Goal: Check status: Check status

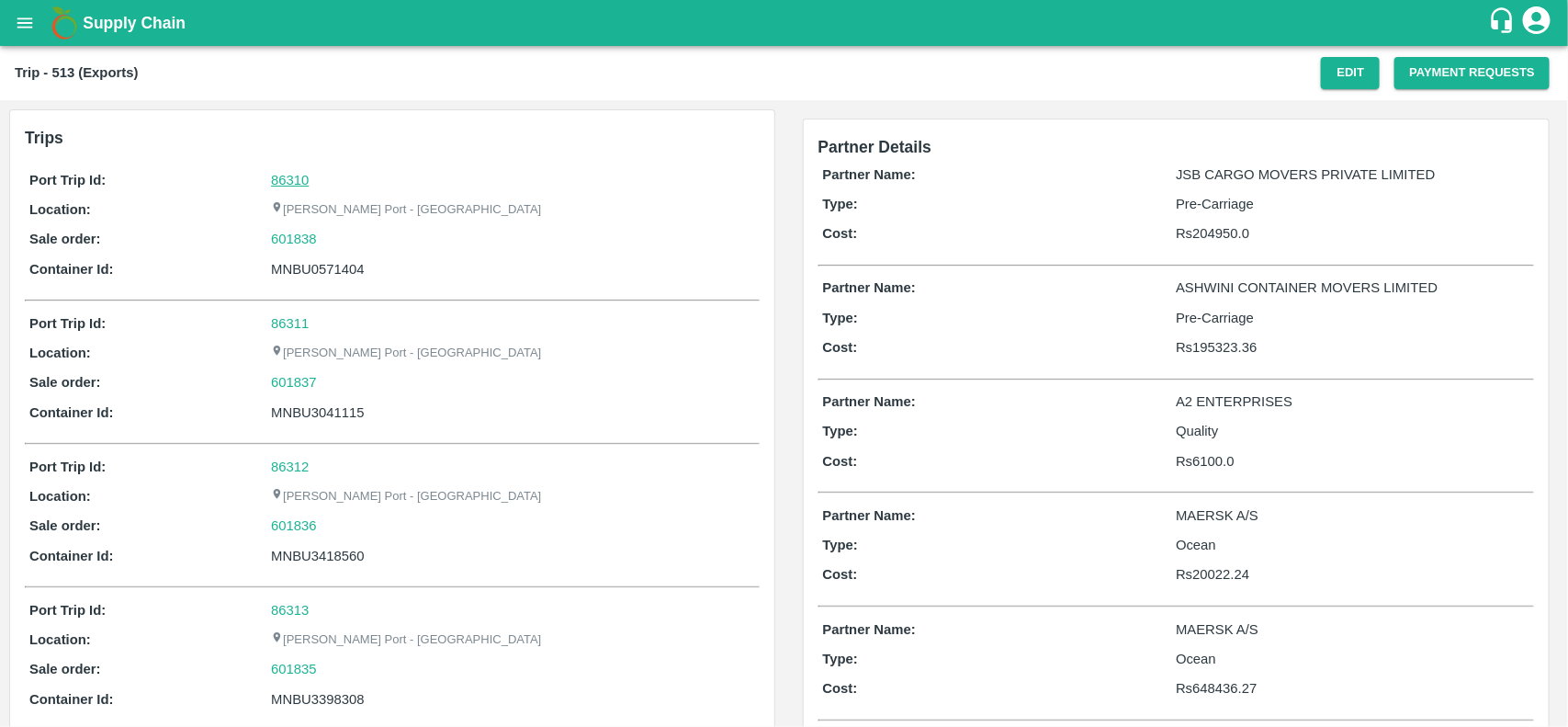
click at [287, 183] on link "86310" at bounding box center [290, 181] width 37 height 15
click at [337, 236] on div "601838" at bounding box center [513, 239] width 483 height 21
copy link
click at [337, 236] on div "601838" at bounding box center [513, 239] width 483 height 21
copy link "601838"
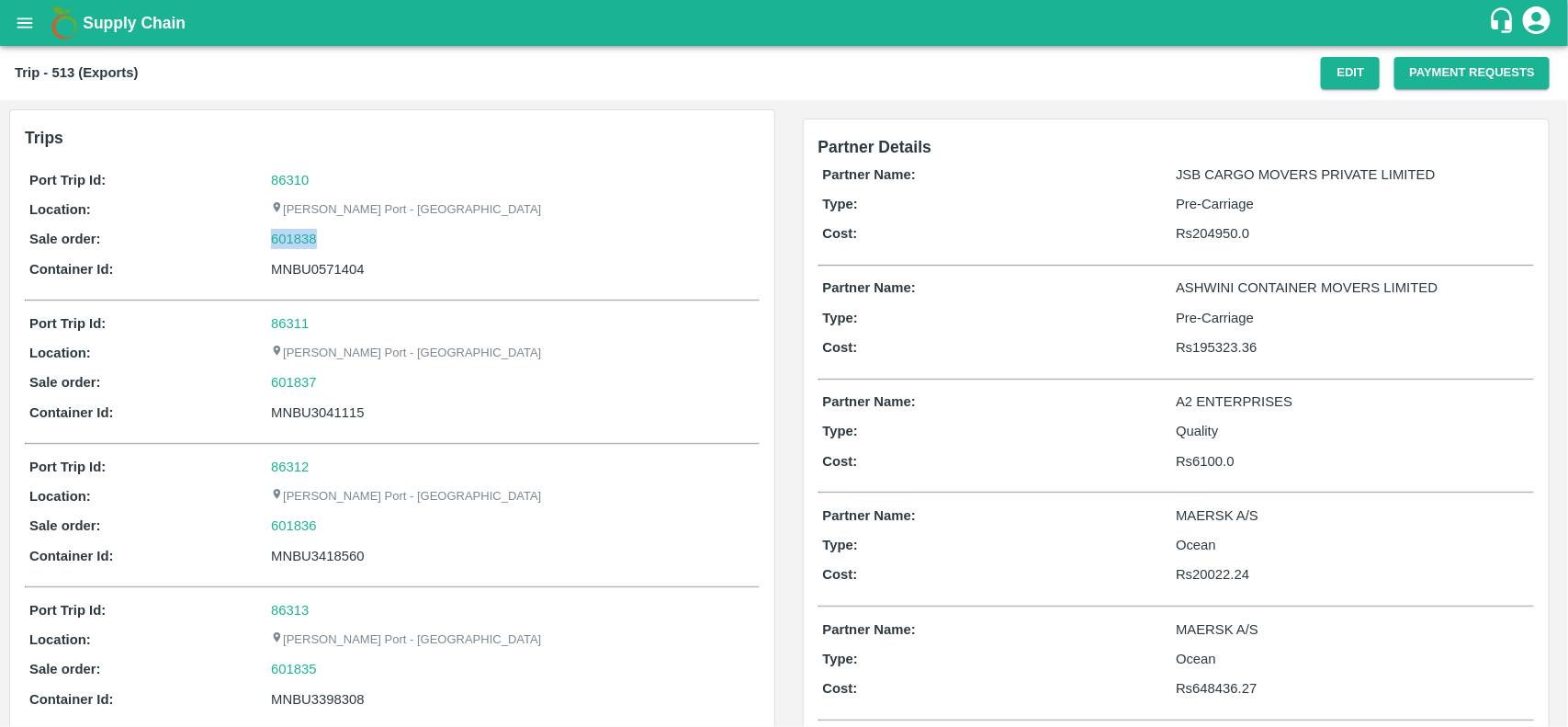
click at [337, 236] on div "601838" at bounding box center [513, 239] width 483 height 21
click at [298, 239] on link "601838" at bounding box center [294, 239] width 46 height 21
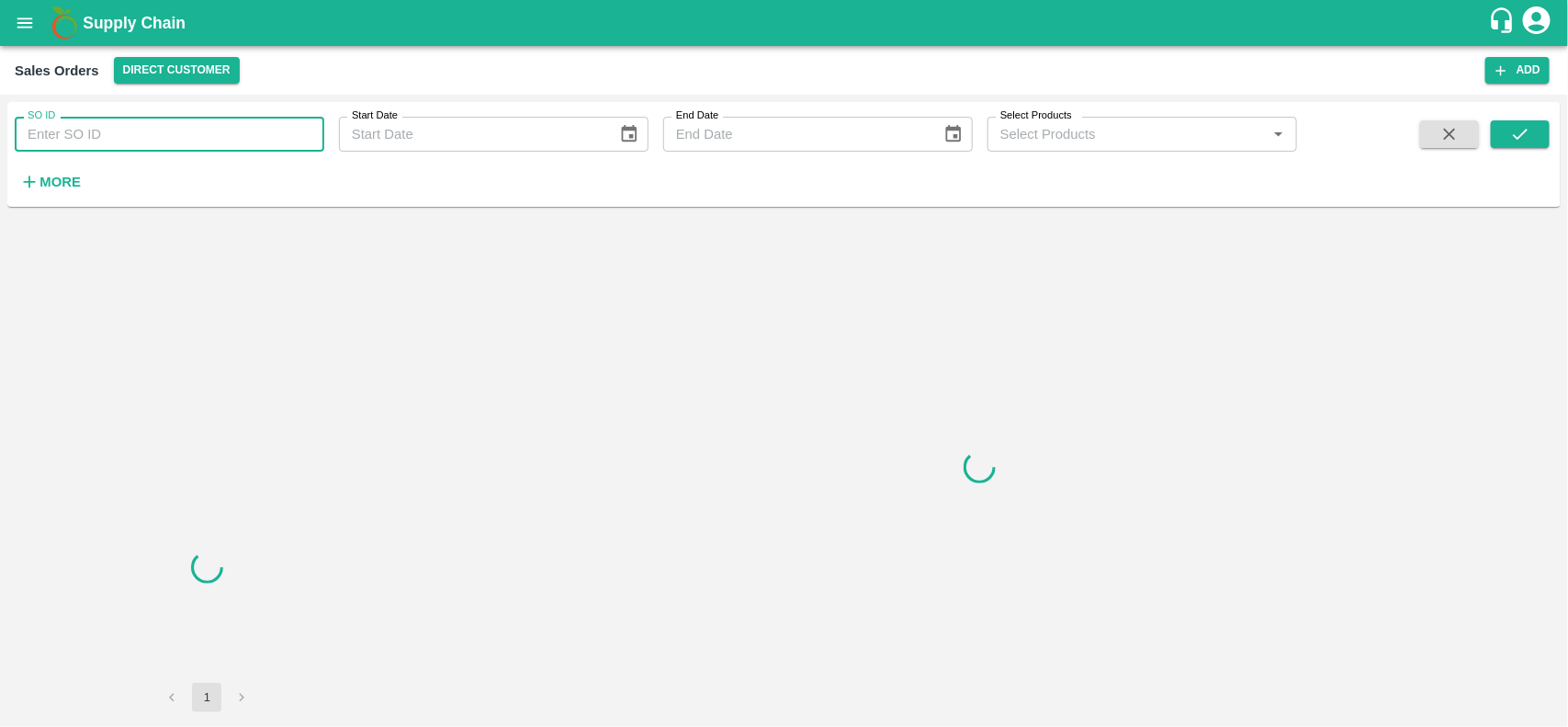
click at [199, 125] on input "SO ID" at bounding box center [169, 134] width 310 height 35
paste input "601838"
click at [199, 125] on input "601838" at bounding box center [169, 134] width 310 height 35
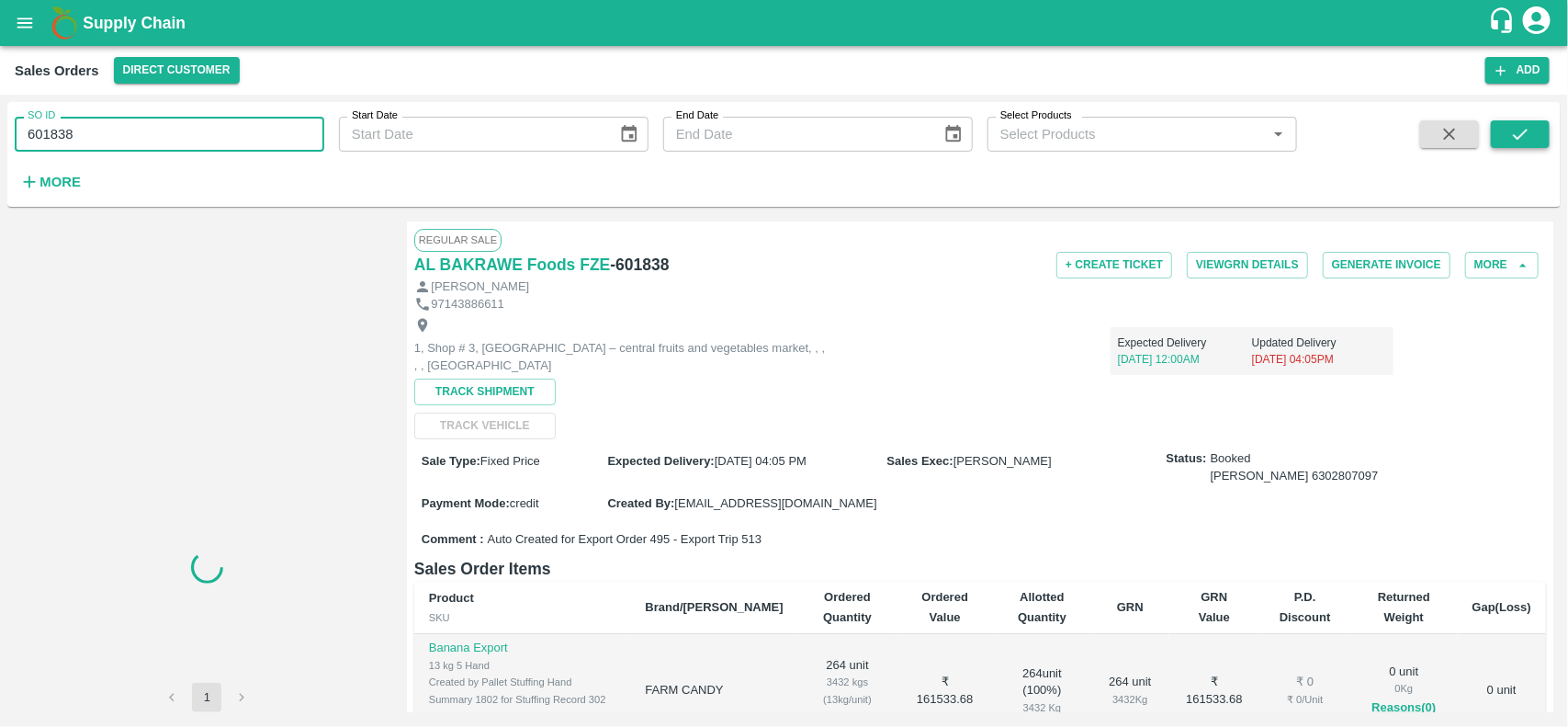
type input "601838"
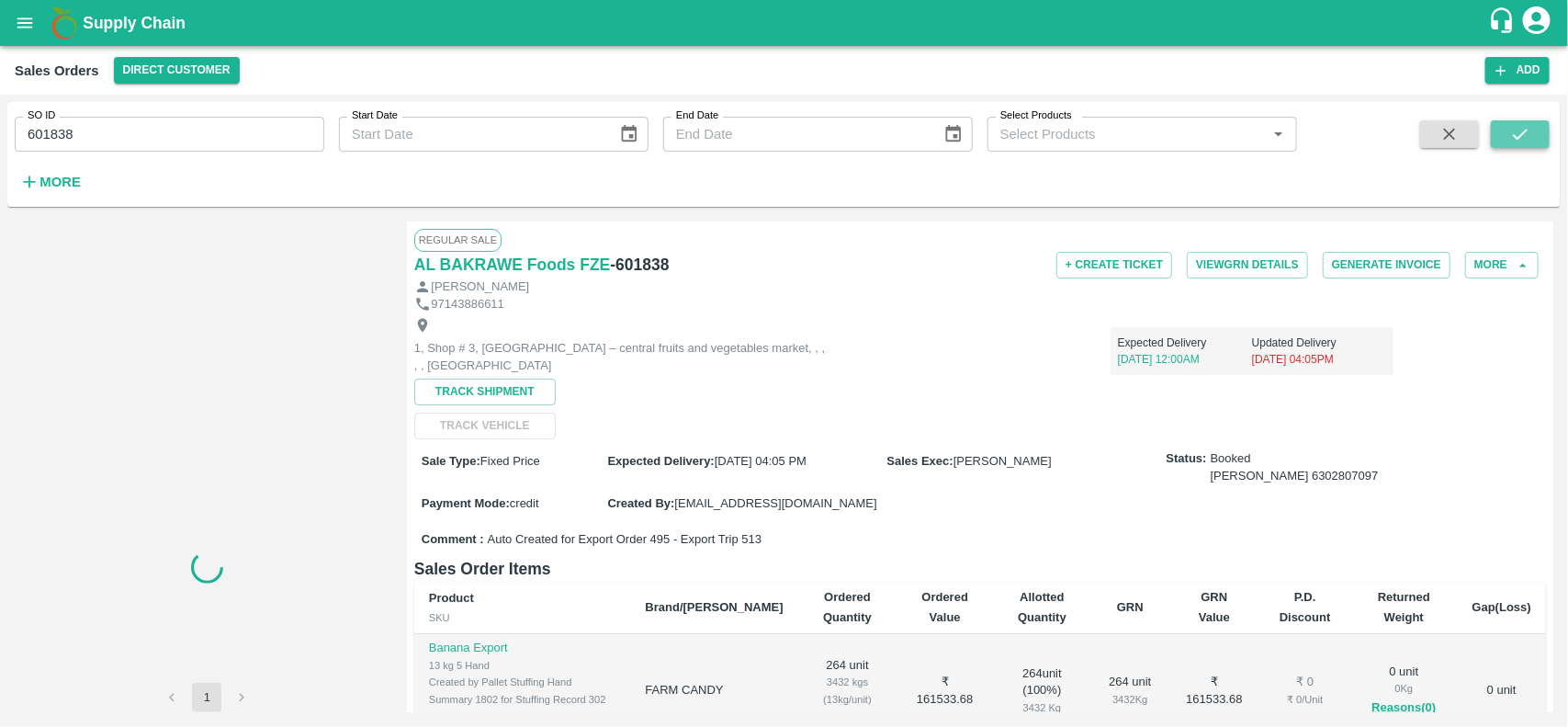
click at [1516, 123] on button "submit" at bounding box center [1519, 134] width 59 height 27
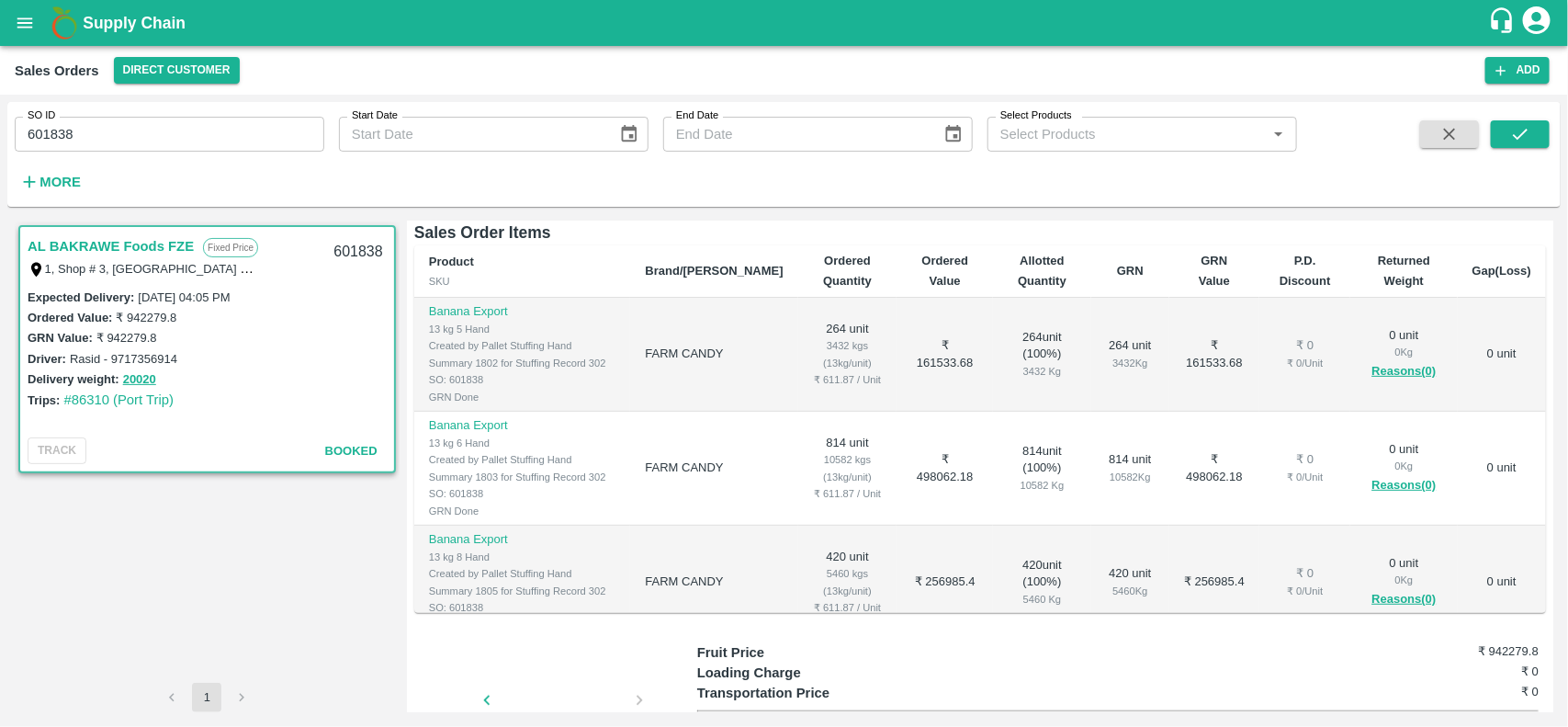
scroll to position [126, 0]
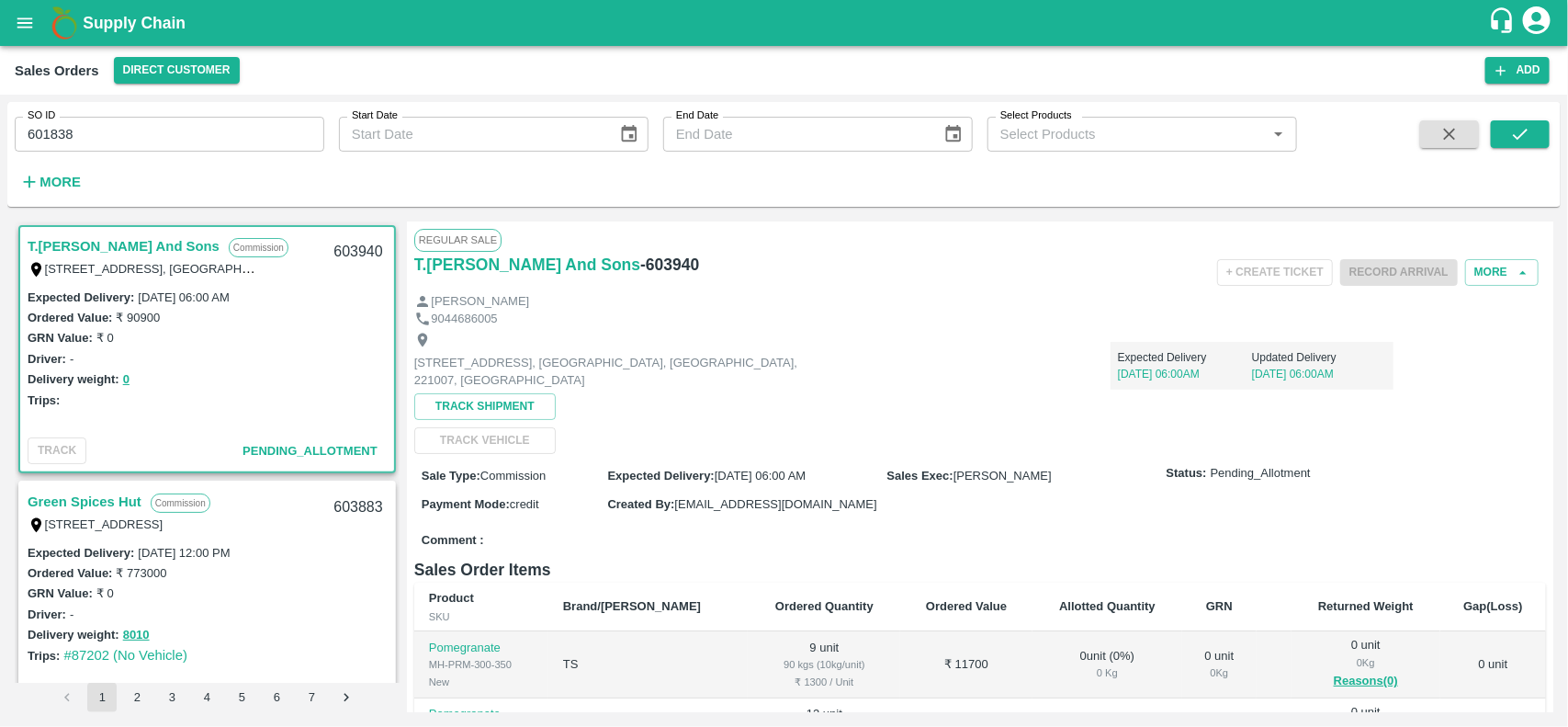
click at [806, 472] on span "07 Sep 2025, 06:00 AM" at bounding box center [760, 475] width 91 height 14
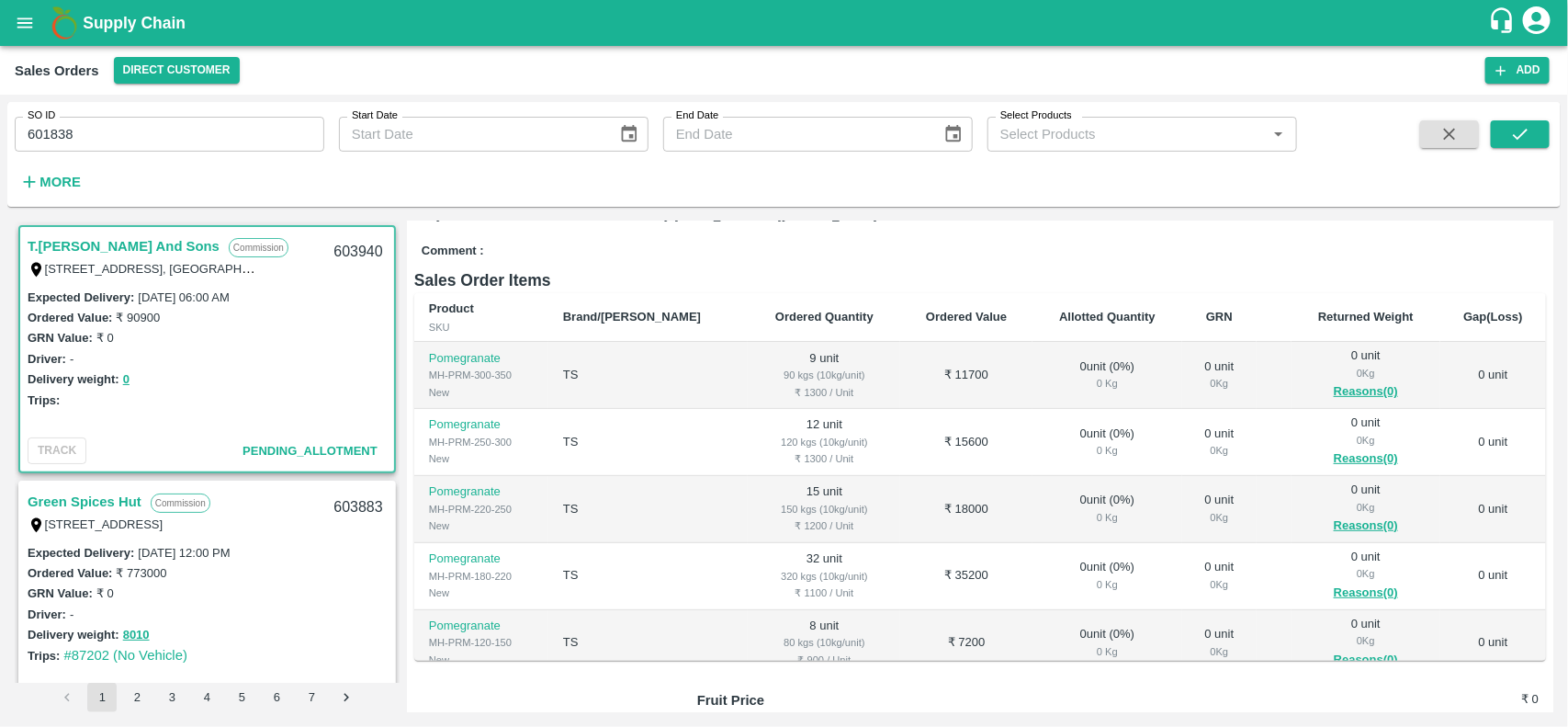
scroll to position [290, 0]
click at [164, 139] on input "601838" at bounding box center [169, 134] width 310 height 35
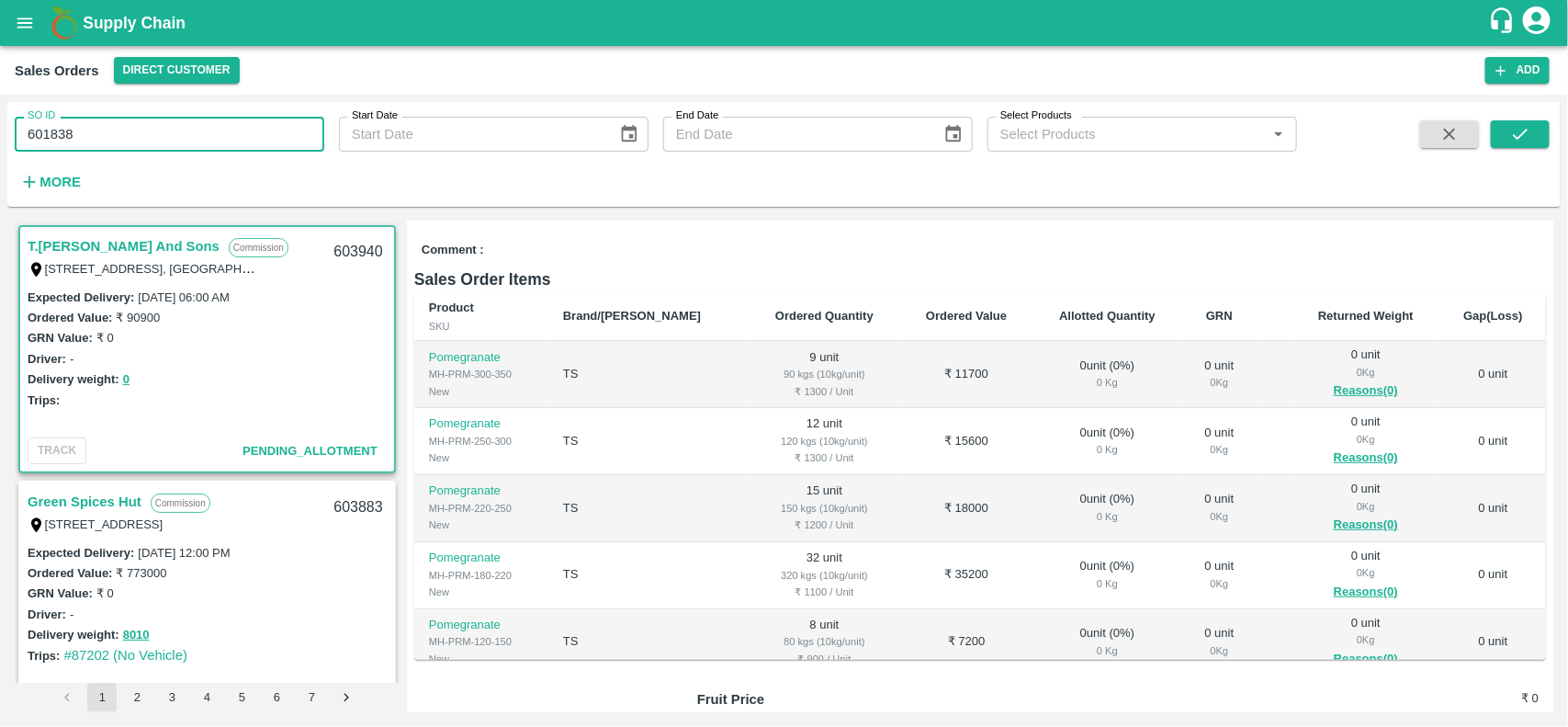
type input "601838"
paste input "text"
type input "601838"
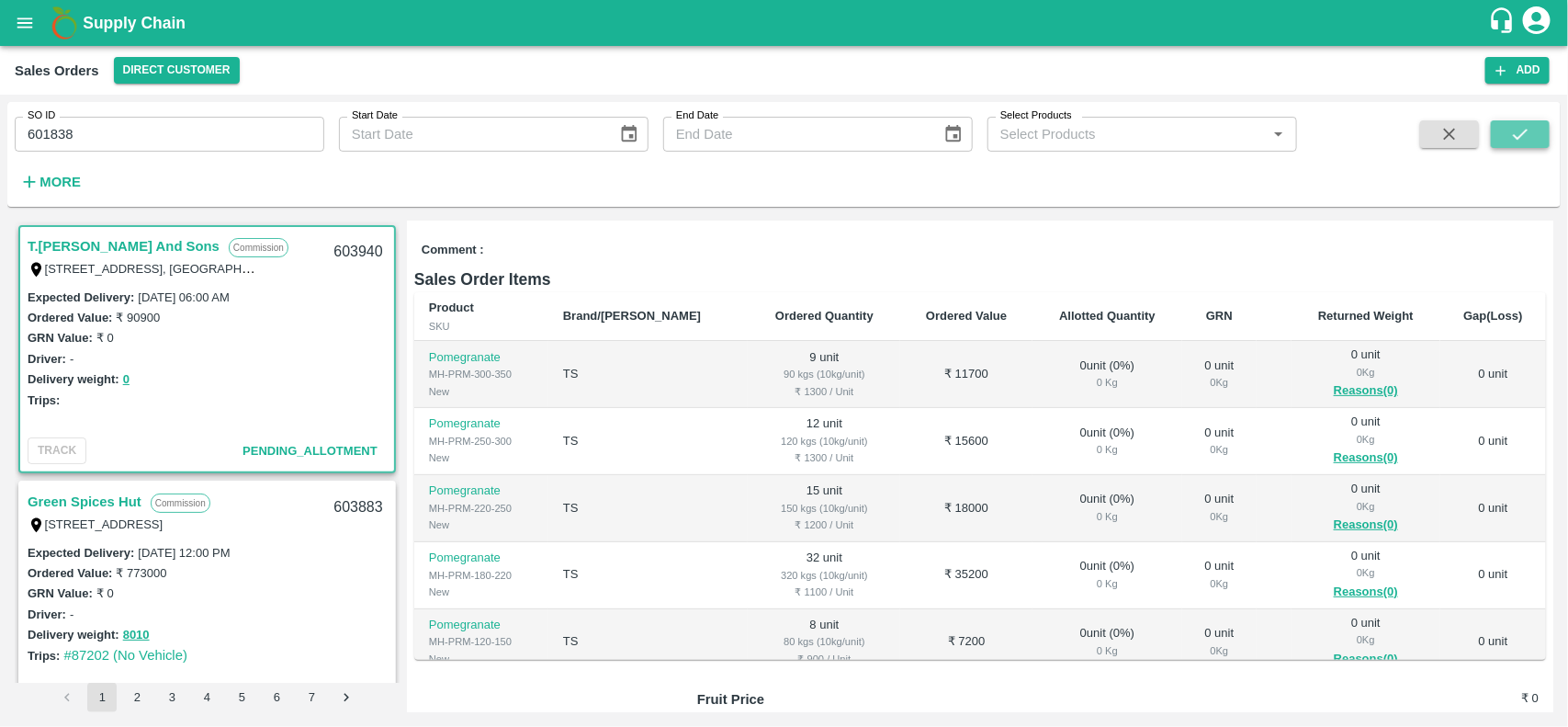
click at [1517, 125] on icon "submit" at bounding box center [1520, 135] width 21 height 21
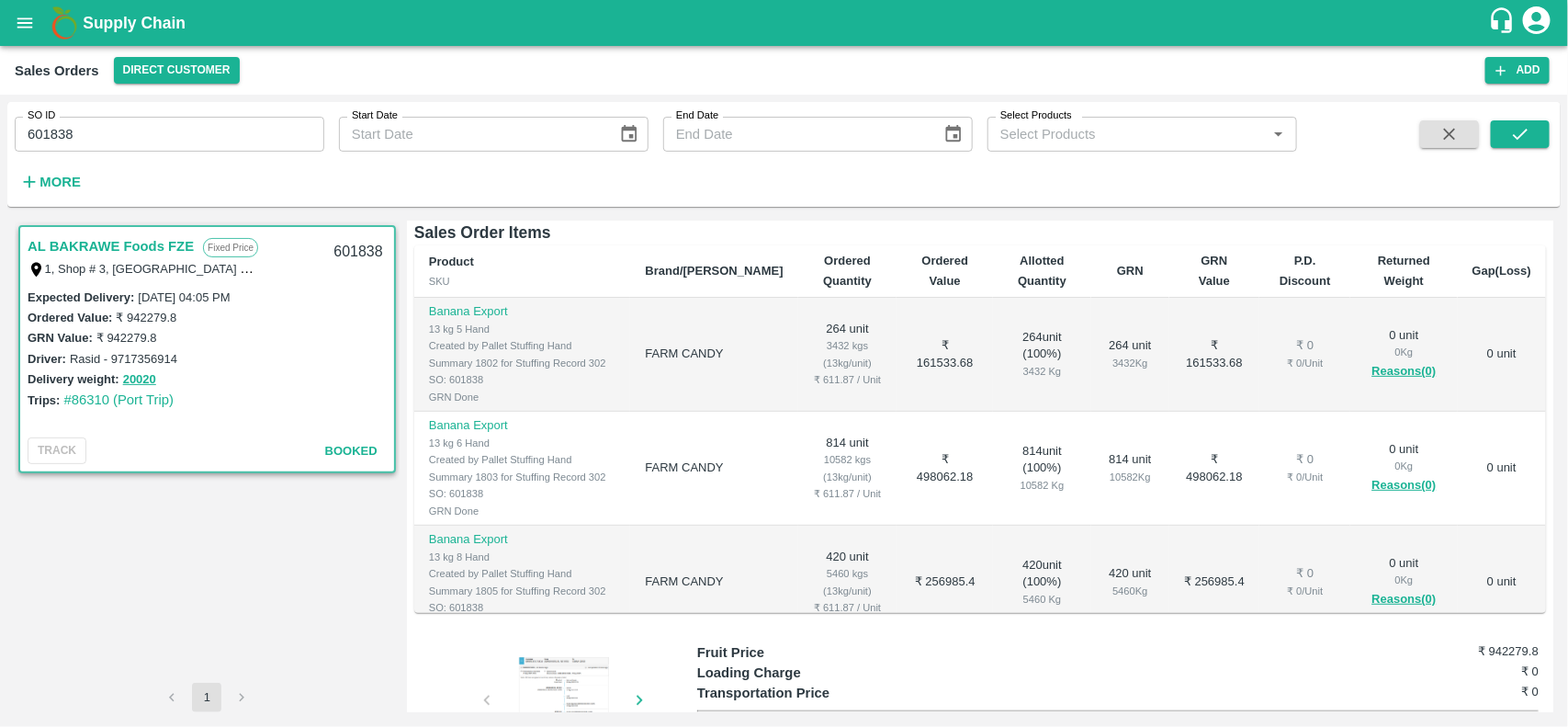
scroll to position [126, 0]
